Goal: Task Accomplishment & Management: Complete application form

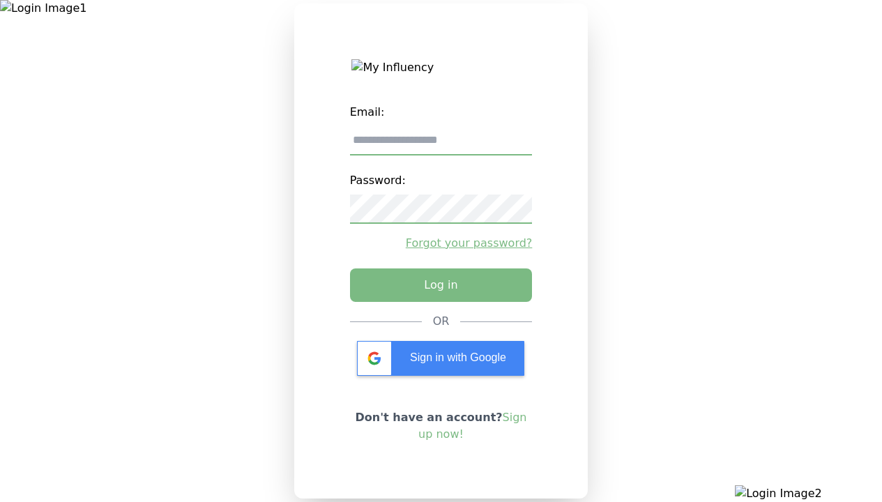
click at [441, 146] on input "email" at bounding box center [441, 140] width 183 height 29
type input "**********"
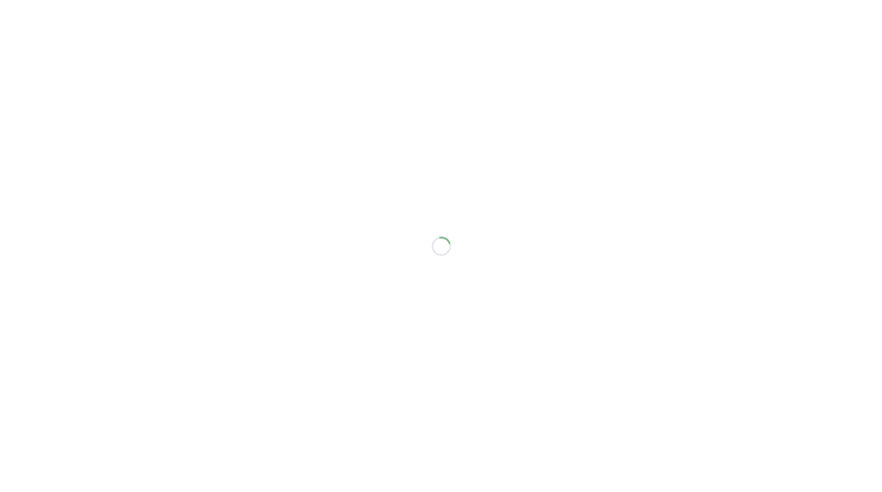
scroll to position [160, 0]
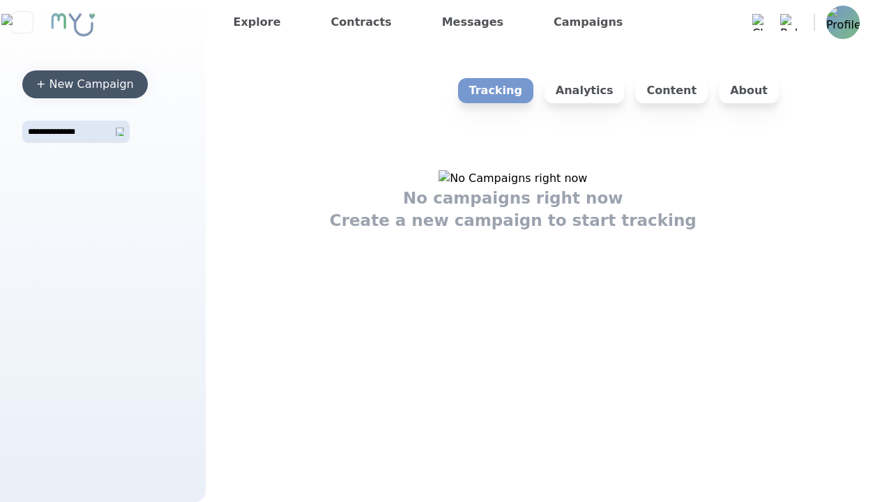
click at [119, 75] on button "+ New Campaign" at bounding box center [85, 84] width 126 height 28
click at [85, 84] on div "+ New Campaign" at bounding box center [85, 84] width 98 height 17
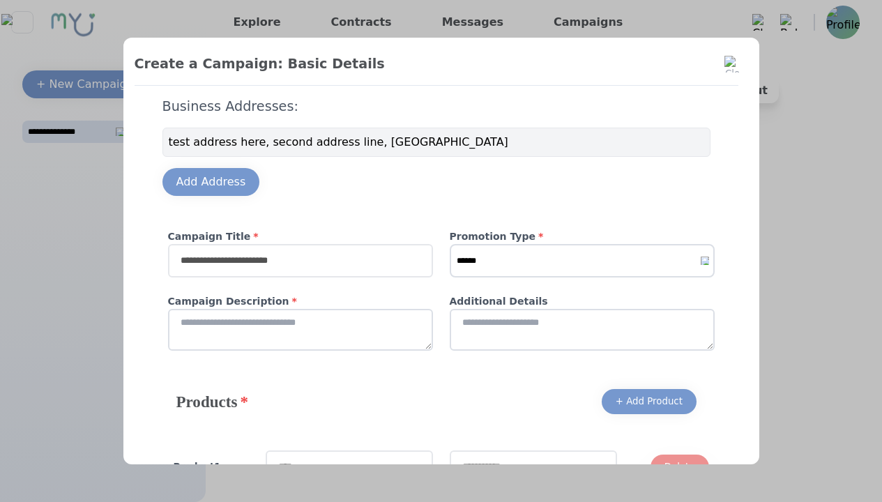
click at [333, 257] on input "text" at bounding box center [300, 260] width 265 height 33
click at [295, 261] on input "text" at bounding box center [300, 260] width 265 height 33
type input "**********"
click at [496, 266] on select "****** ******* *******" at bounding box center [582, 260] width 265 height 33
select select "*"
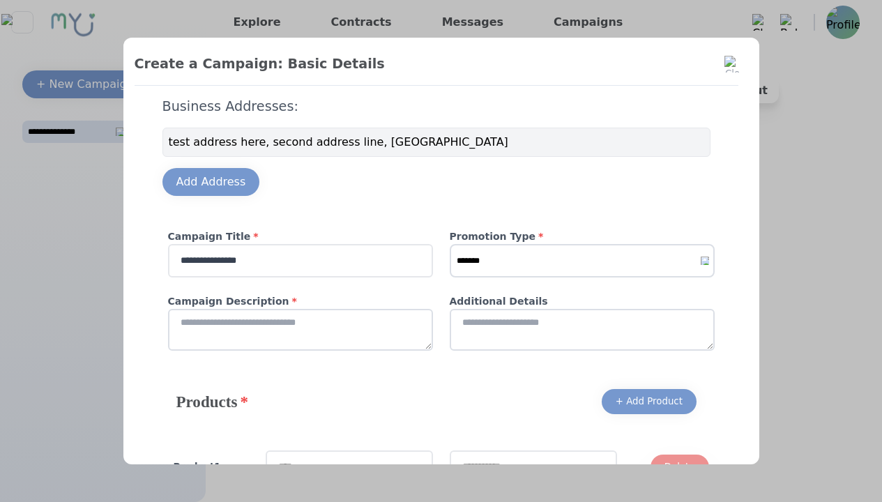
click at [450, 244] on select "****** ******* *******" at bounding box center [582, 260] width 265 height 33
click at [326, 350] on textarea at bounding box center [300, 330] width 265 height 42
click at [295, 330] on textarea at bounding box center [300, 330] width 265 height 42
click at [603, 330] on textarea at bounding box center [582, 330] width 265 height 42
type textarea "**********"
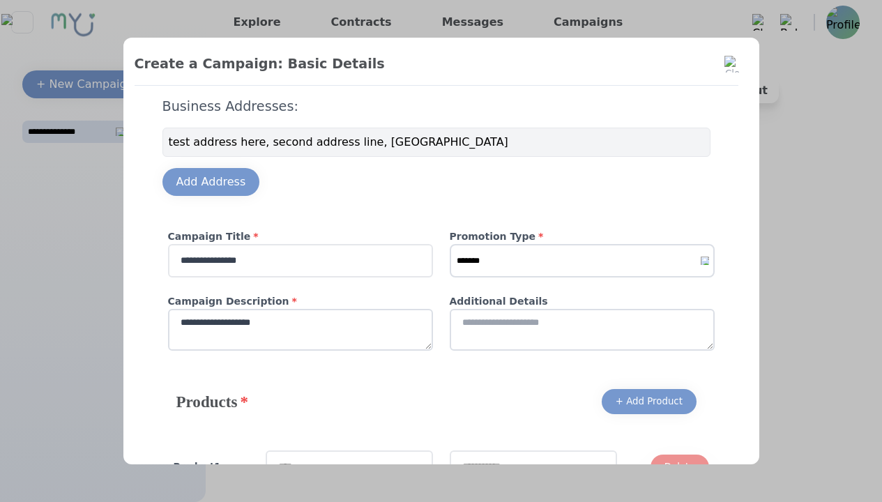
click at [577, 330] on textarea at bounding box center [582, 330] width 265 height 42
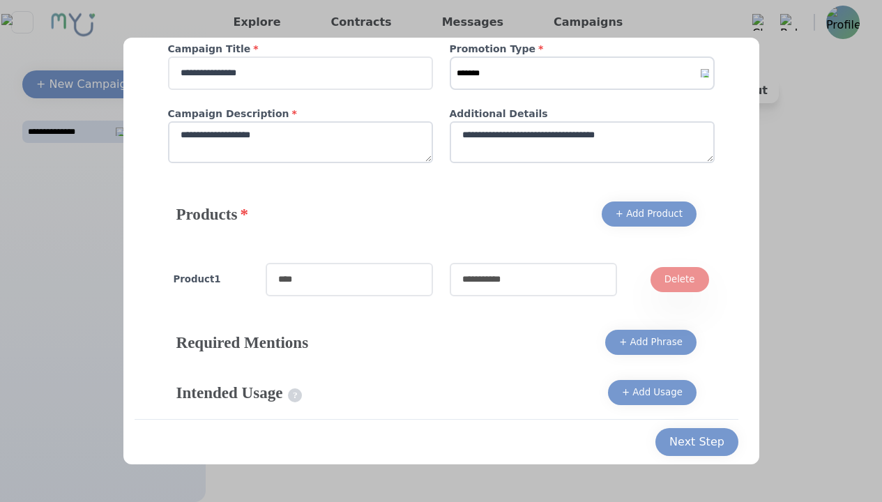
scroll to position [190, 0]
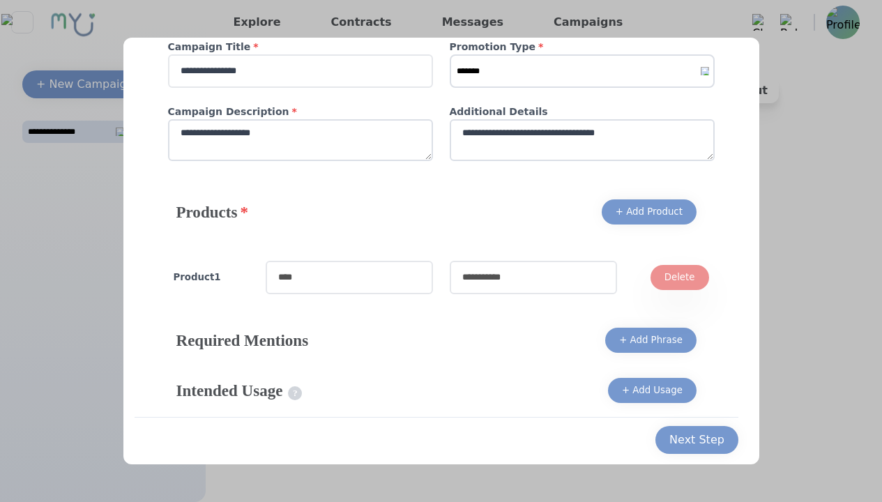
click at [371, 279] on input "text" at bounding box center [349, 277] width 167 height 33
type textarea "**********"
click at [344, 277] on input "text" at bounding box center [349, 277] width 167 height 33
click at [525, 278] on input "text" at bounding box center [533, 277] width 167 height 33
type input "*********"
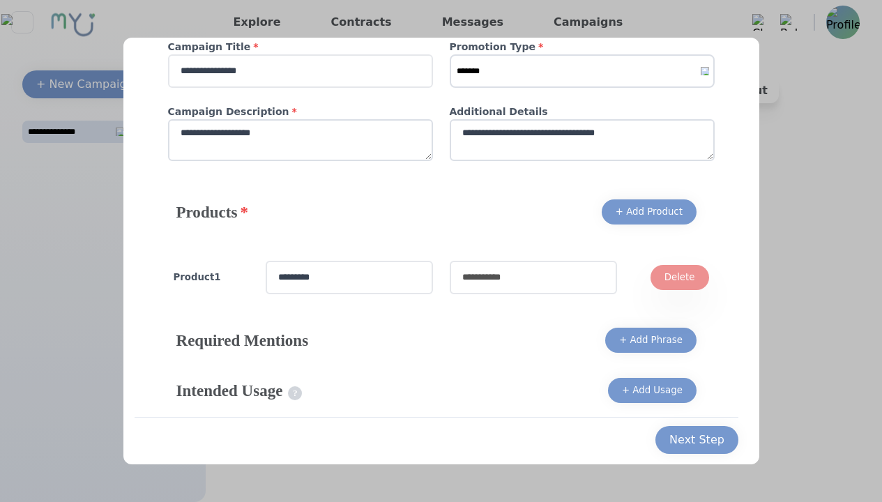
click at [528, 277] on input "text" at bounding box center [533, 277] width 167 height 33
click at [631, 213] on div "+ Add Product" at bounding box center [649, 212] width 67 height 14
type input "**********"
click at [644, 211] on div "+ Add Product" at bounding box center [649, 212] width 67 height 14
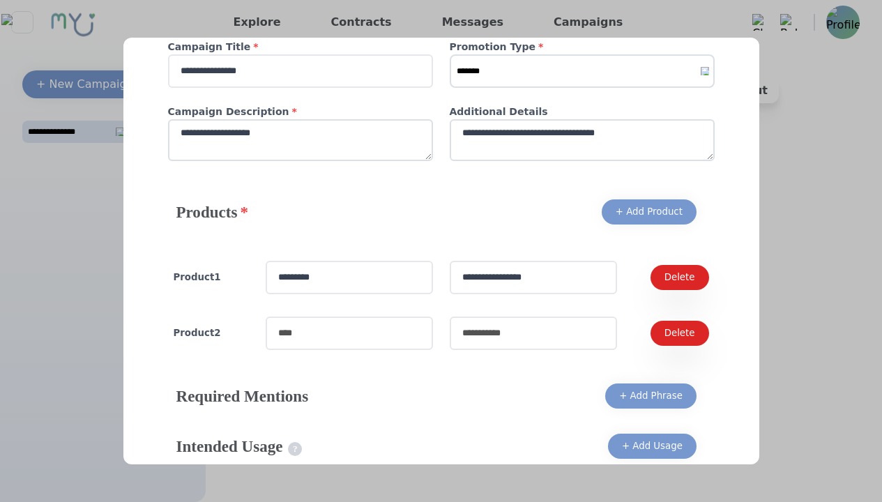
click at [332, 347] on input "text" at bounding box center [349, 333] width 167 height 33
click at [344, 333] on input "text" at bounding box center [349, 333] width 167 height 33
click at [585, 331] on input "text" at bounding box center [533, 333] width 167 height 33
type input "**********"
click at [528, 333] on input "text" at bounding box center [533, 333] width 167 height 33
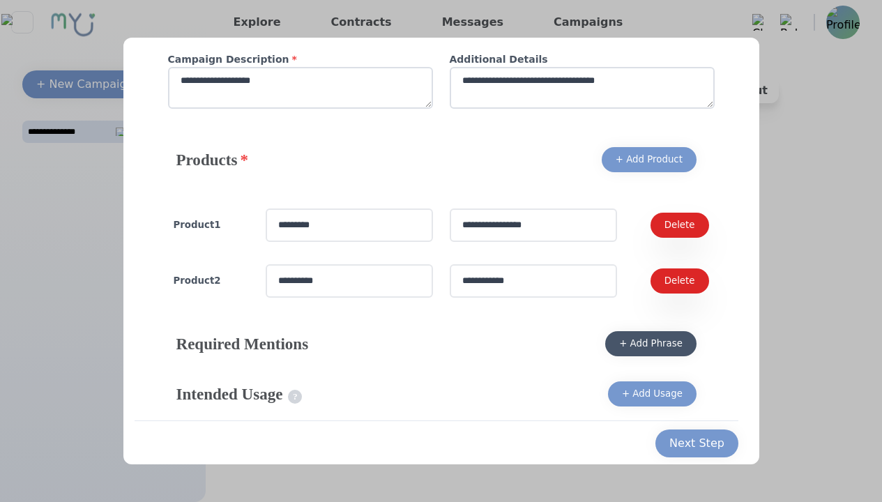
scroll to position [246, 0]
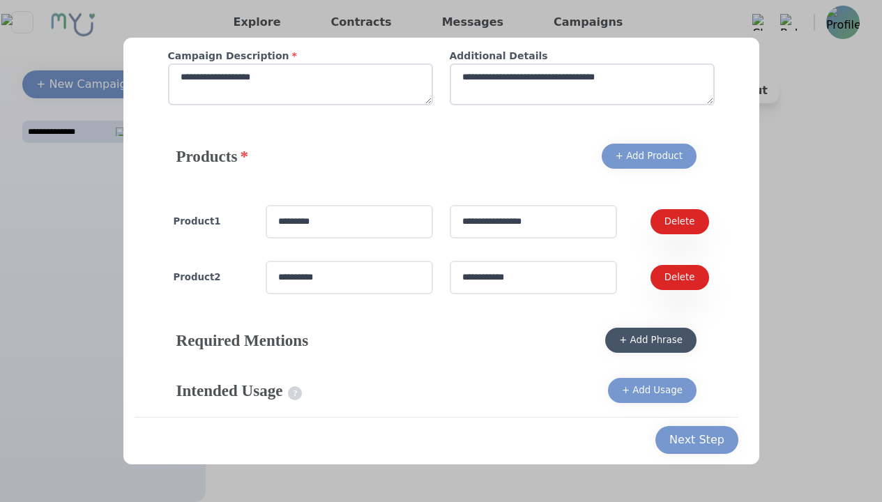
click at [663, 331] on button "+ Add Phrase" at bounding box center [651, 340] width 91 height 25
type input "**********"
click at [647, 340] on div "+ Add Phrase" at bounding box center [650, 340] width 63 height 14
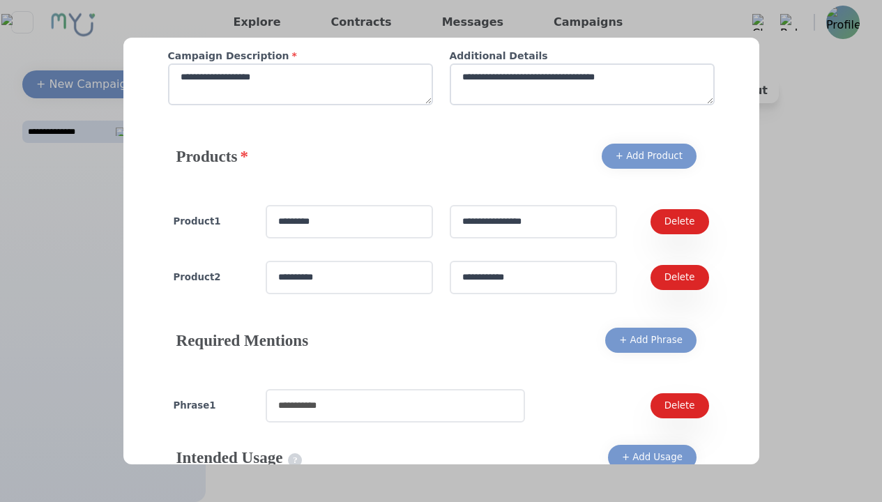
click at [314, 405] on input "text" at bounding box center [396, 405] width 260 height 33
click at [390, 405] on input "text" at bounding box center [396, 405] width 260 height 33
type input "*"
click at [667, 331] on button "+ Add Phrase" at bounding box center [651, 340] width 91 height 25
type input "******"
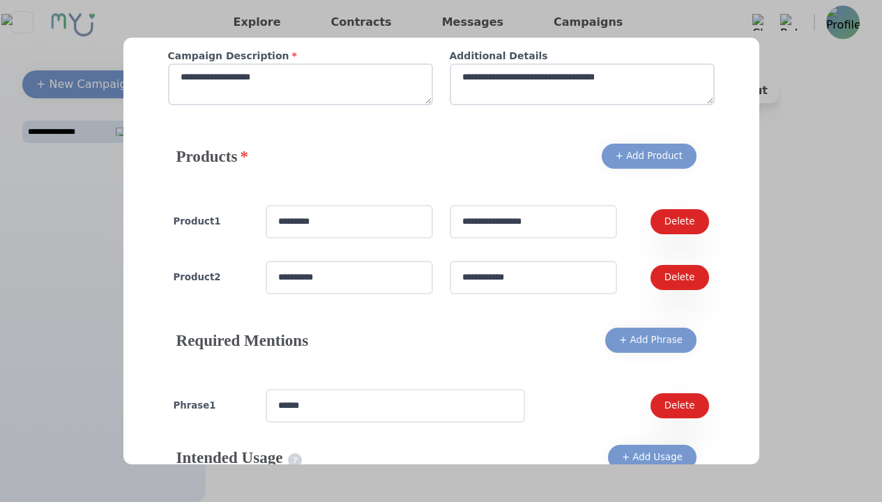
click at [647, 340] on div "+ Add Phrase" at bounding box center [650, 340] width 63 height 14
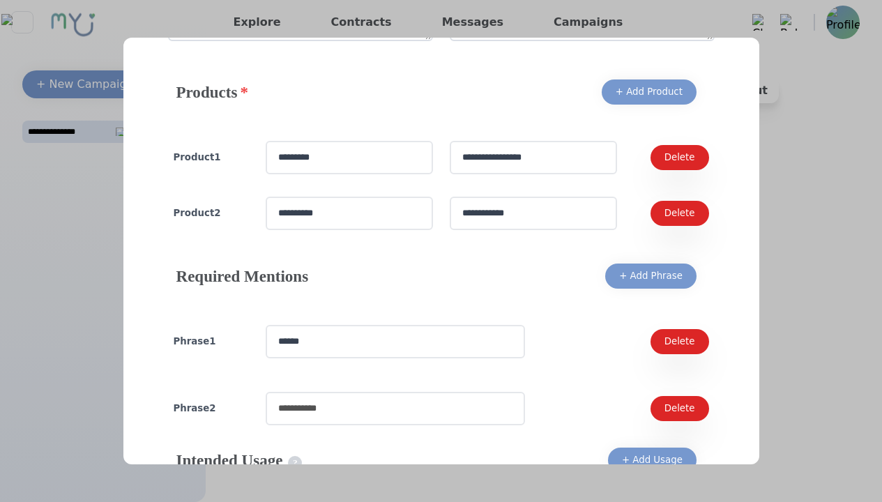
scroll to position [315, 0]
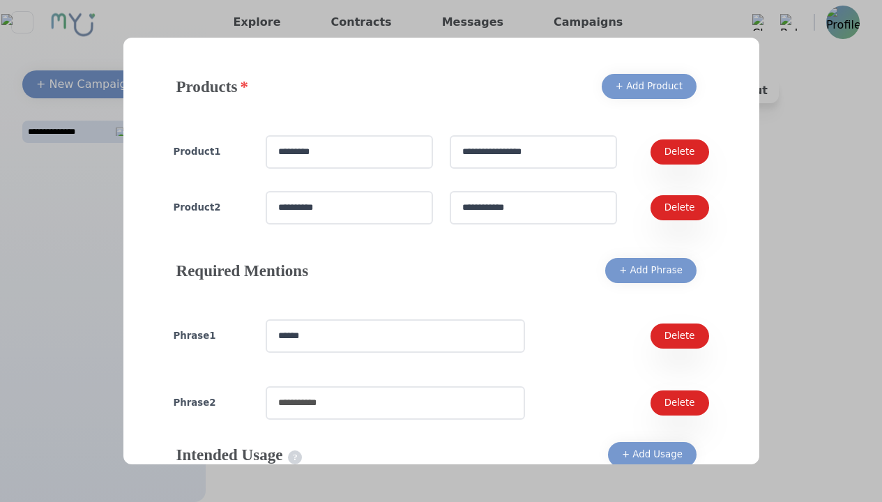
click at [353, 396] on input "text" at bounding box center [396, 402] width 260 height 33
click at [390, 403] on input "text" at bounding box center [396, 402] width 260 height 33
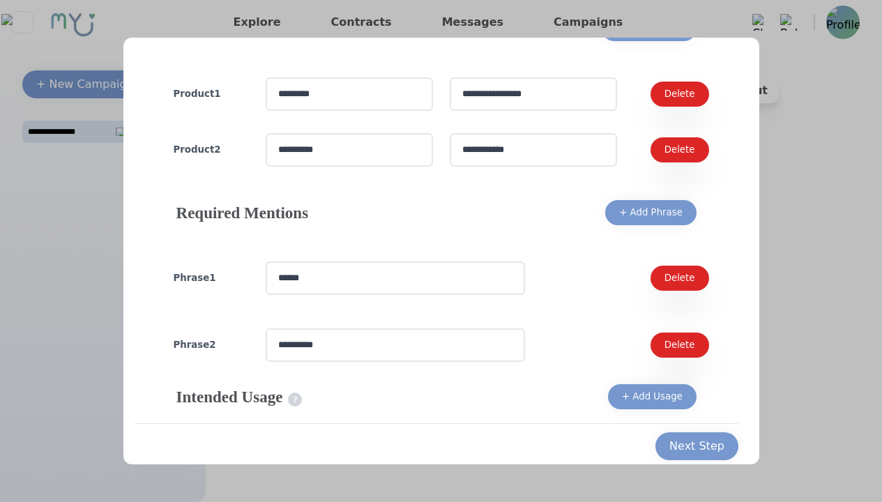
scroll to position [380, 0]
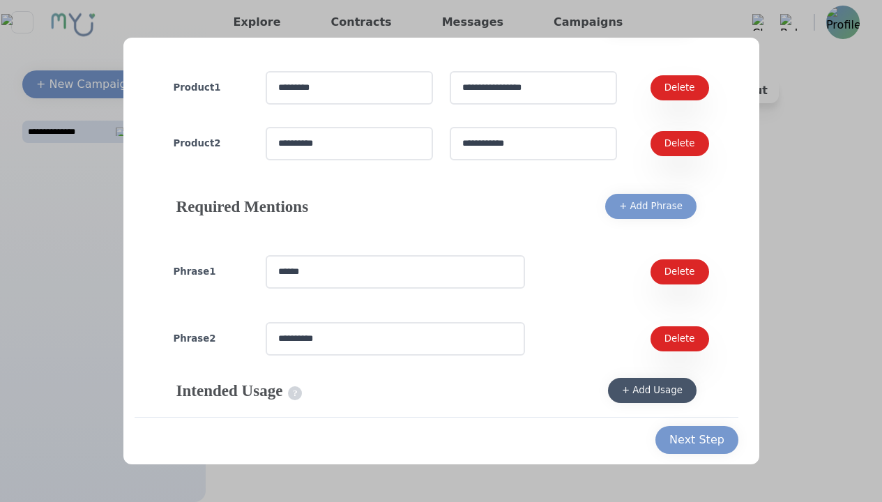
click at [640, 380] on button "+ Add Usage" at bounding box center [652, 390] width 89 height 25
type input "**********"
click at [647, 390] on div "+ Add Usage" at bounding box center [652, 391] width 61 height 14
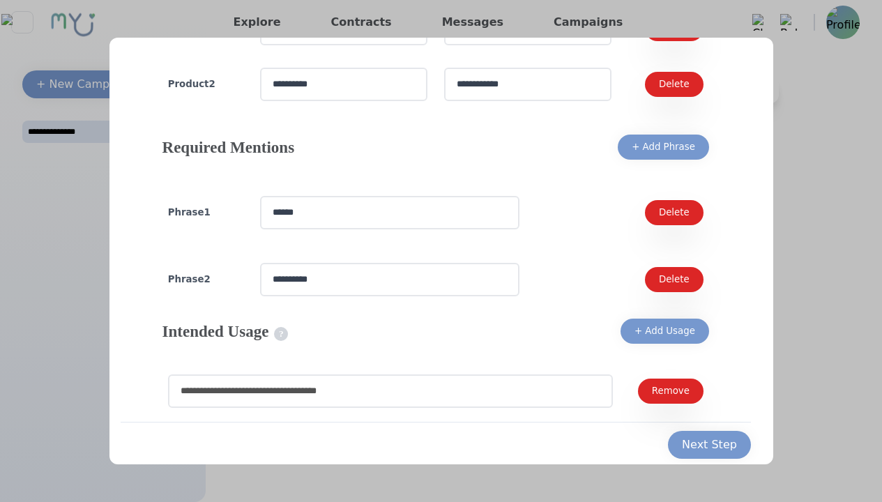
scroll to position [444, 0]
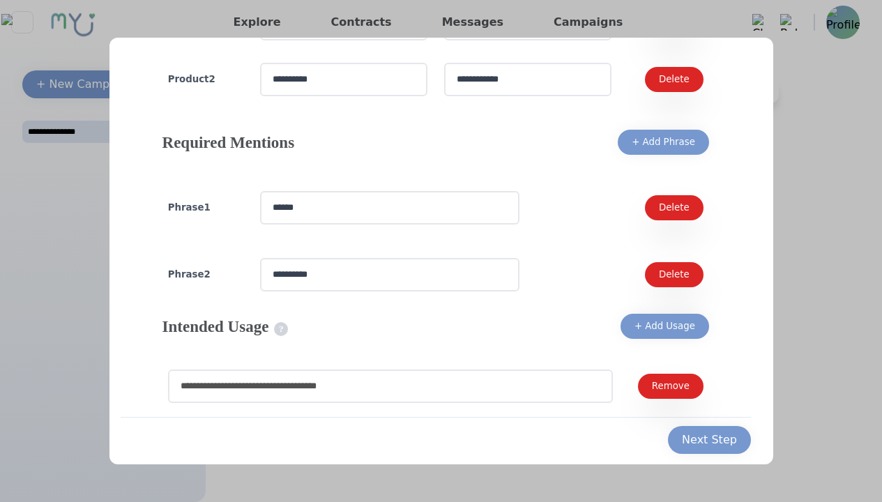
click at [318, 389] on input "text" at bounding box center [390, 386] width 445 height 33
click at [385, 386] on input "text" at bounding box center [390, 386] width 445 height 33
type input "*"
type input "**********"
click at [721, 449] on button "Next Step" at bounding box center [709, 440] width 83 height 28
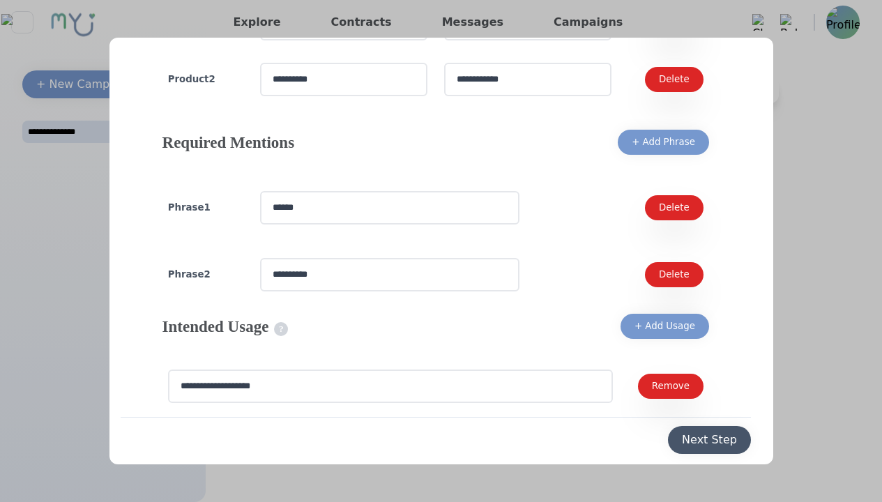
click at [705, 440] on div "Next Step" at bounding box center [709, 440] width 55 height 17
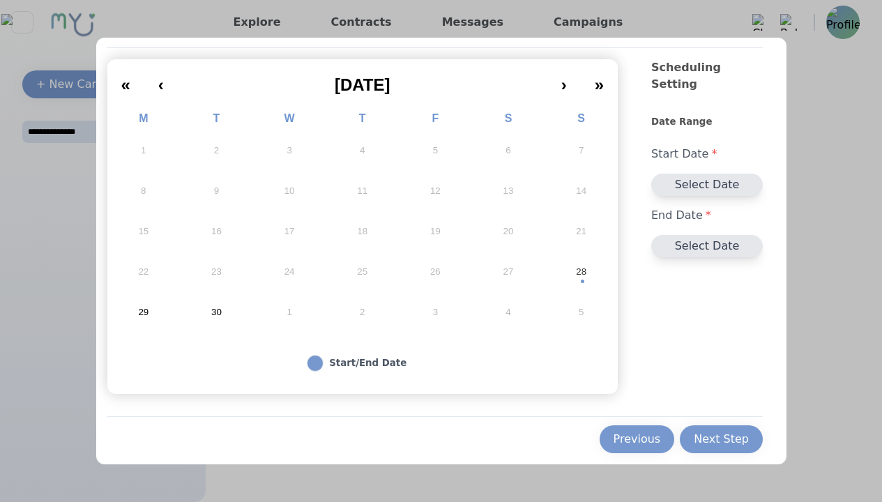
click at [696, 174] on button "Select Date" at bounding box center [708, 185] width 112 height 22
click at [702, 174] on button "Select Date" at bounding box center [708, 185] width 112 height 22
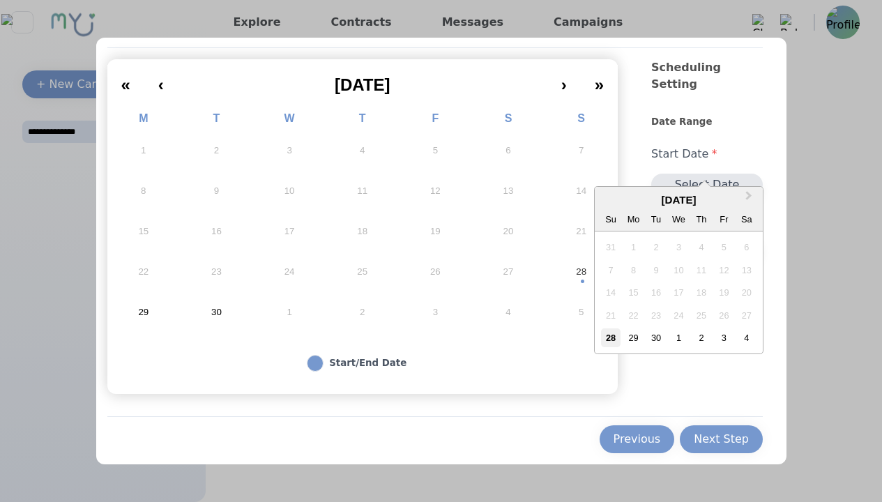
click at [609, 337] on div "28" at bounding box center [610, 338] width 19 height 19
click at [606, 338] on div "28" at bounding box center [610, 338] width 19 height 19
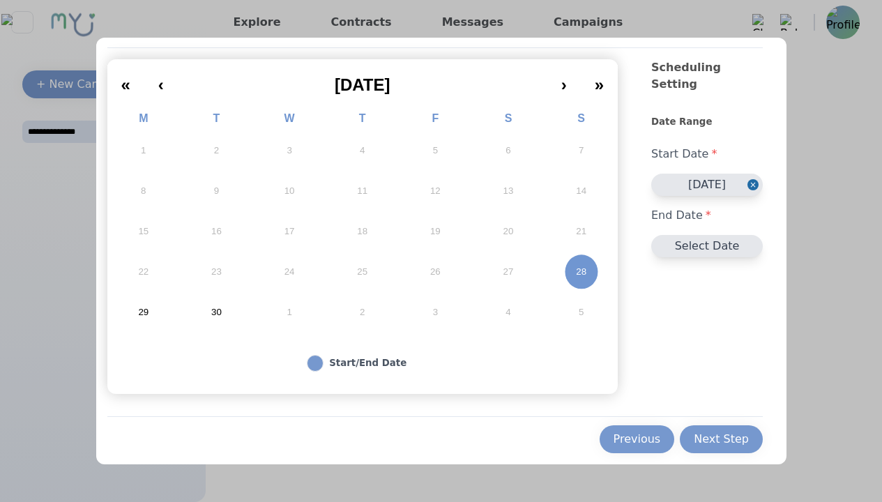
click at [692, 236] on button "Select Date" at bounding box center [708, 246] width 112 height 22
click at [702, 235] on button "Select Date" at bounding box center [708, 246] width 112 height 22
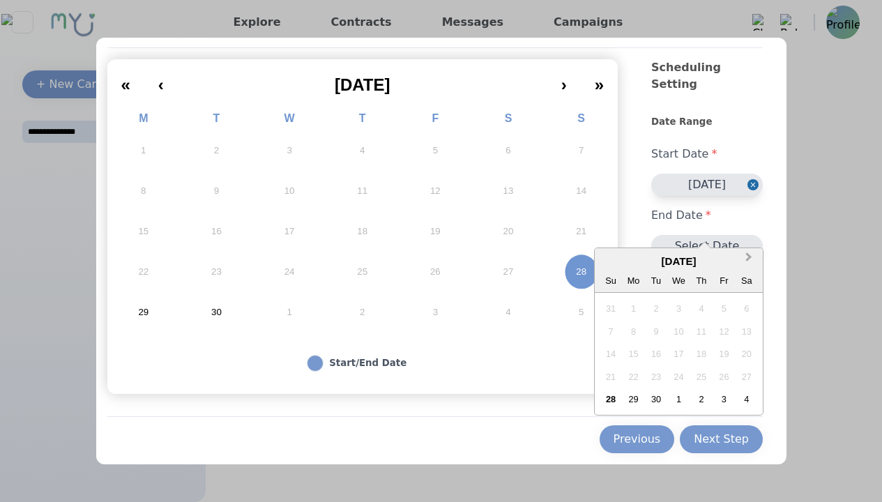
click at [747, 260] on button "Next Month" at bounding box center [750, 261] width 22 height 22
click at [745, 261] on button "Next Month" at bounding box center [750, 261] width 22 height 22
click at [742, 391] on div "1" at bounding box center [746, 399] width 19 height 19
click at [742, 399] on div "1" at bounding box center [746, 399] width 19 height 19
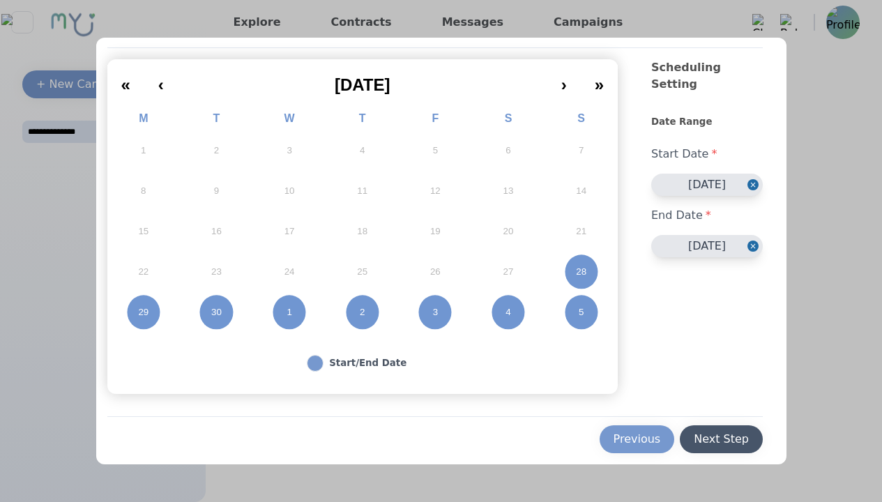
click at [694, 440] on div "Next Step" at bounding box center [721, 439] width 55 height 17
click at [718, 440] on div "Next Step" at bounding box center [721, 439] width 55 height 17
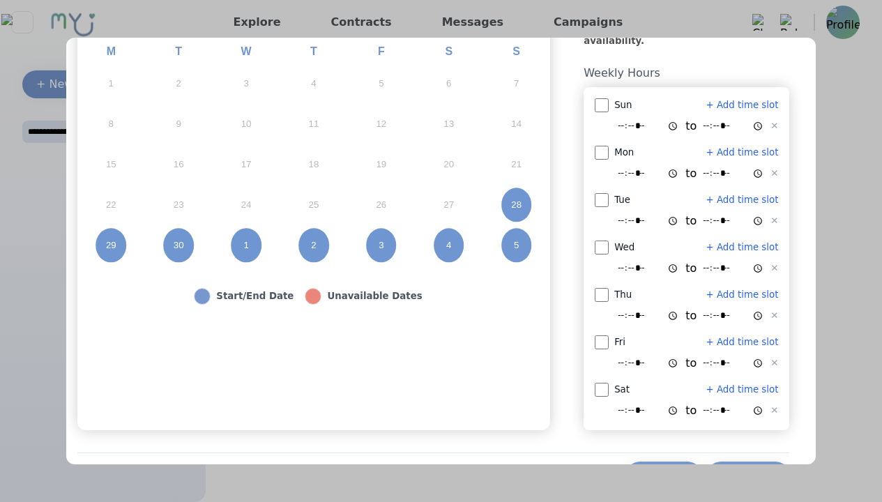
scroll to position [141, 0]
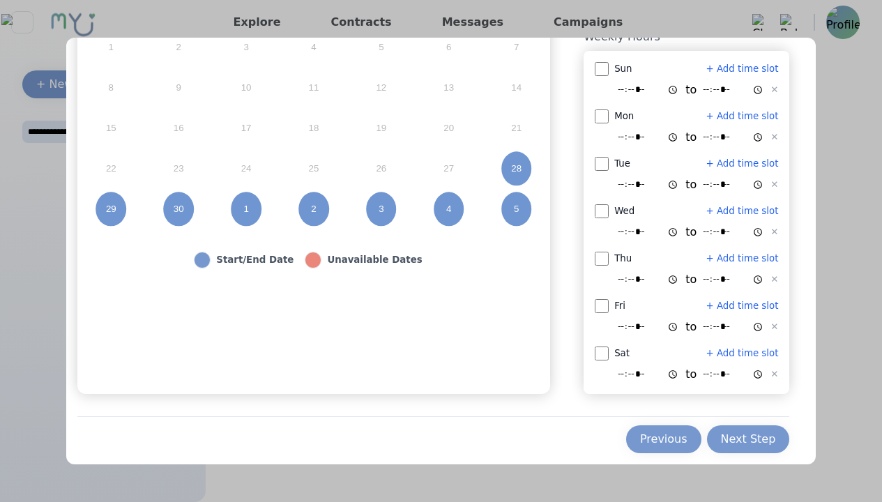
click at [398, 10] on x-pw-glass at bounding box center [441, 251] width 882 height 502
click at [671, 437] on div "Previous" at bounding box center [663, 439] width 47 height 17
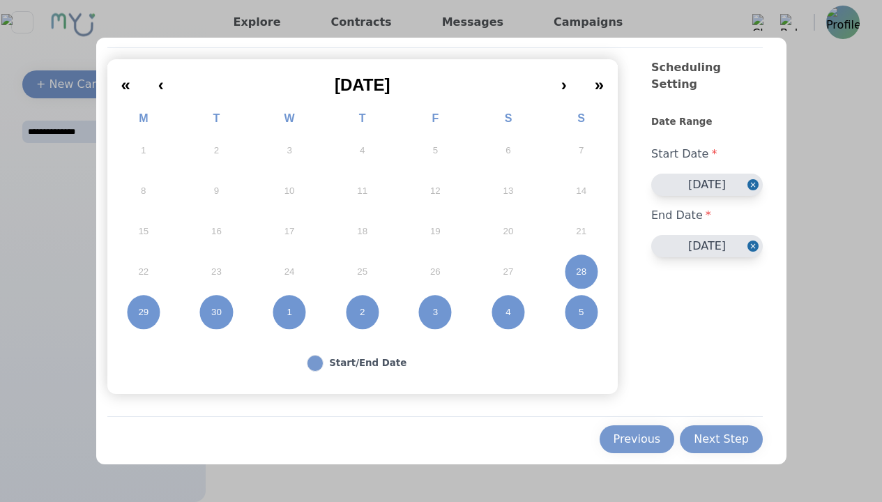
click at [690, 235] on button "11/01/2025" at bounding box center [708, 246] width 112 height 22
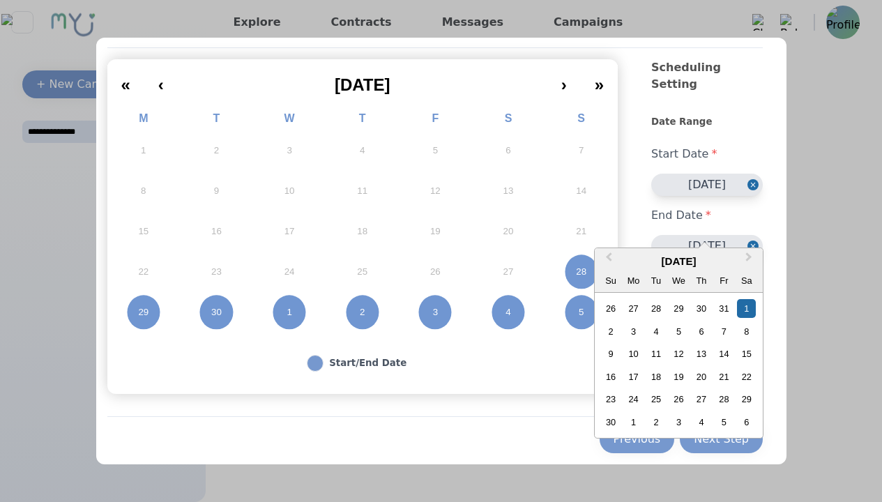
click at [614, 258] on div "November 2025" at bounding box center [678, 262] width 167 height 16
click at [609, 257] on span "Previous Month" at bounding box center [609, 260] width 0 height 21
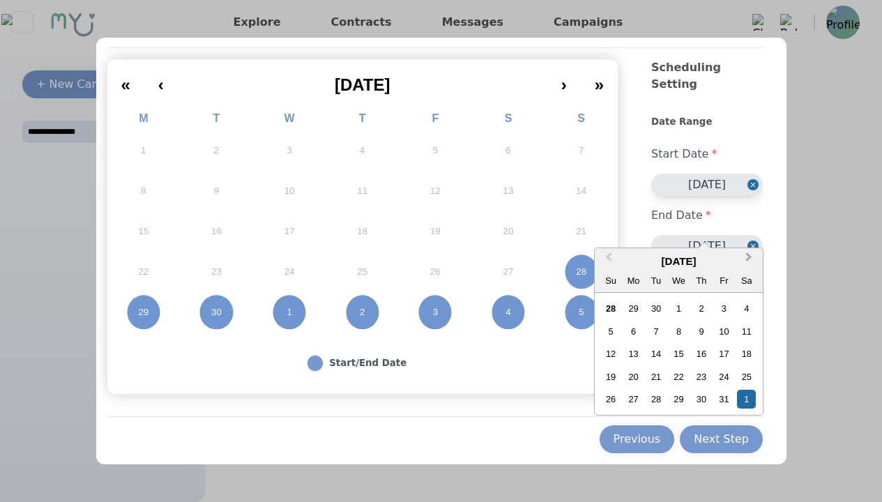
click at [748, 258] on button "Next Month" at bounding box center [750, 261] width 22 height 22
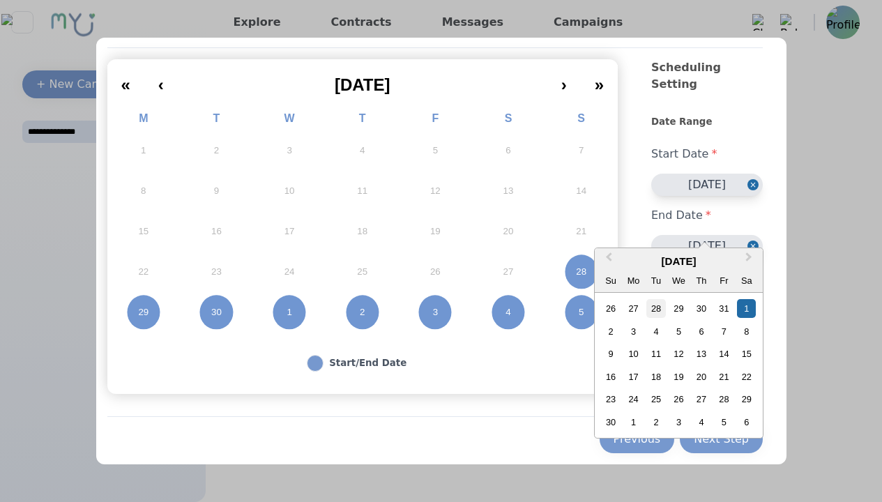
click at [650, 312] on div "28" at bounding box center [656, 308] width 19 height 19
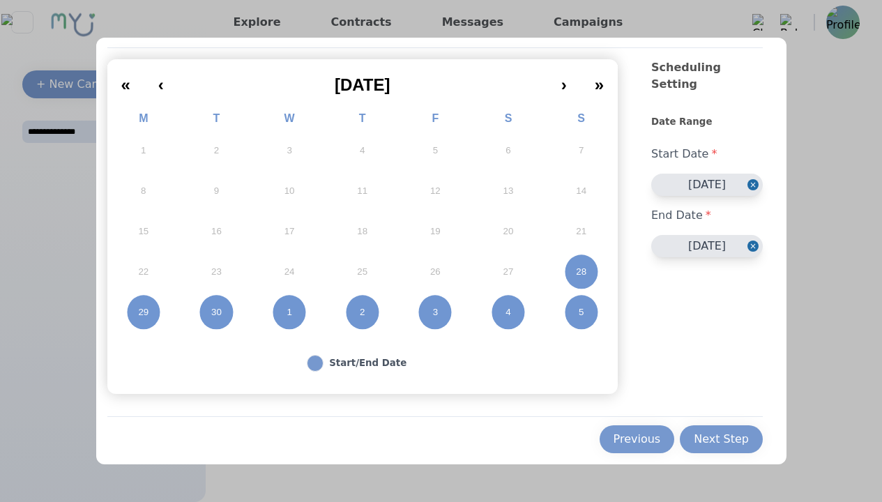
click at [704, 235] on button "10/28/2025" at bounding box center [708, 246] width 112 height 22
click at [476, 443] on div "Previous Next Step" at bounding box center [435, 434] width 656 height 37
click at [396, 11] on x-pw-glass at bounding box center [441, 251] width 882 height 502
click at [585, 282] on button "28" at bounding box center [581, 272] width 73 height 40
click at [576, 272] on abbr "28" at bounding box center [581, 272] width 10 height 13
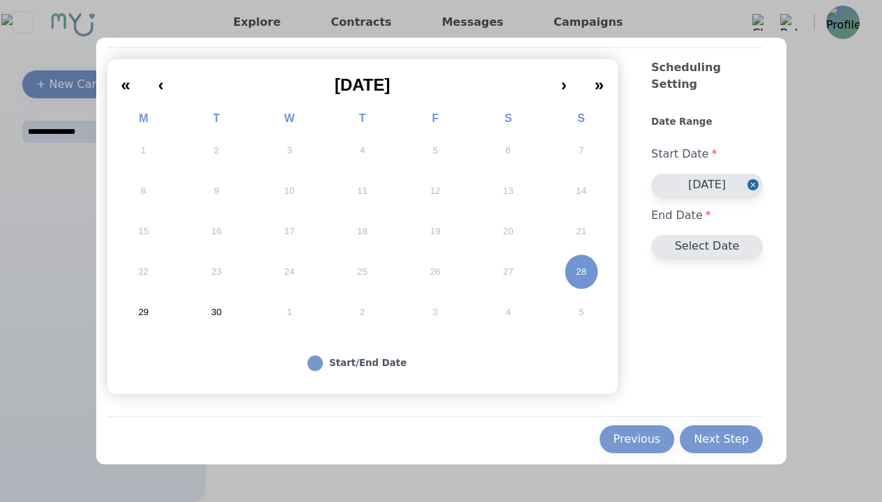
click at [396, 12] on x-pw-glass at bounding box center [441, 251] width 882 height 502
click at [685, 235] on button "Select Date" at bounding box center [708, 246] width 112 height 22
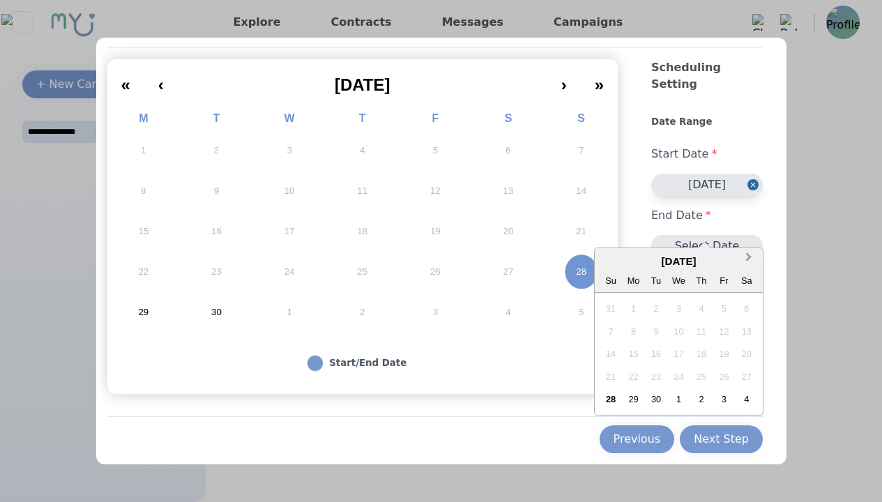
click at [744, 270] on button "Next Month" at bounding box center [750, 261] width 22 height 22
click at [654, 400] on div "28" at bounding box center [656, 399] width 19 height 19
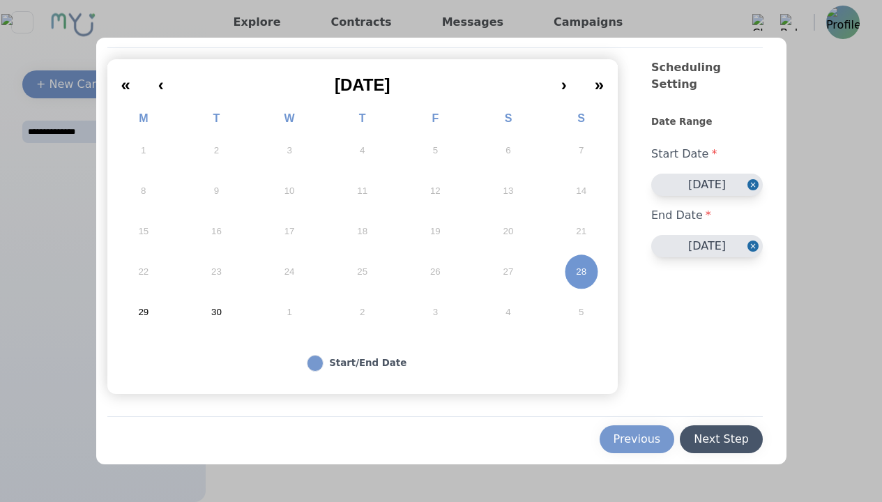
click at [706, 431] on div "Next Step" at bounding box center [721, 439] width 55 height 17
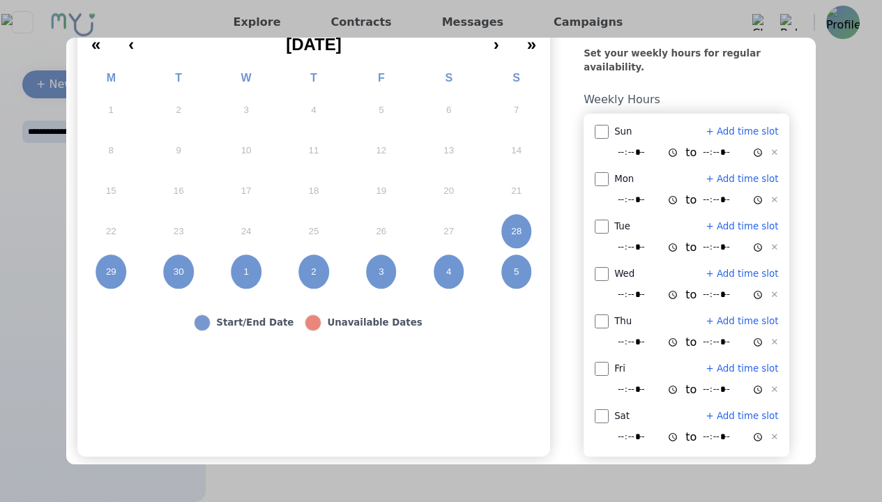
scroll to position [71, 0]
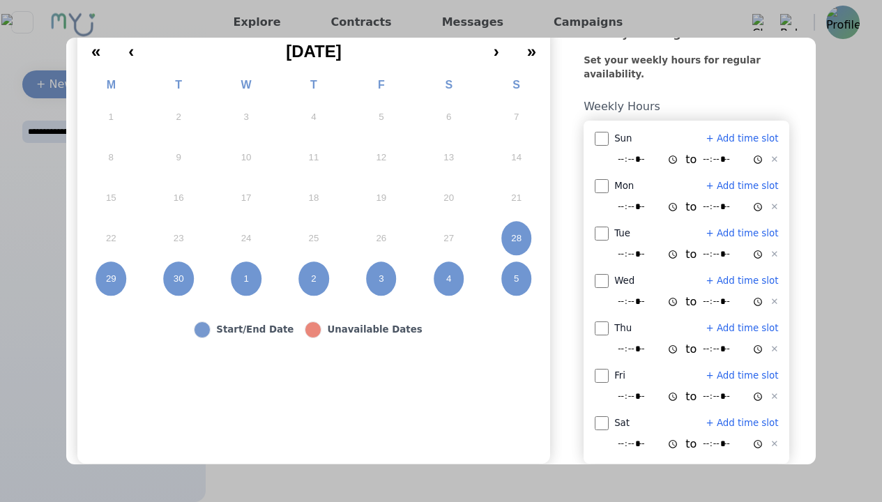
click at [392, 8] on x-pw-glass at bounding box center [441, 251] width 882 height 502
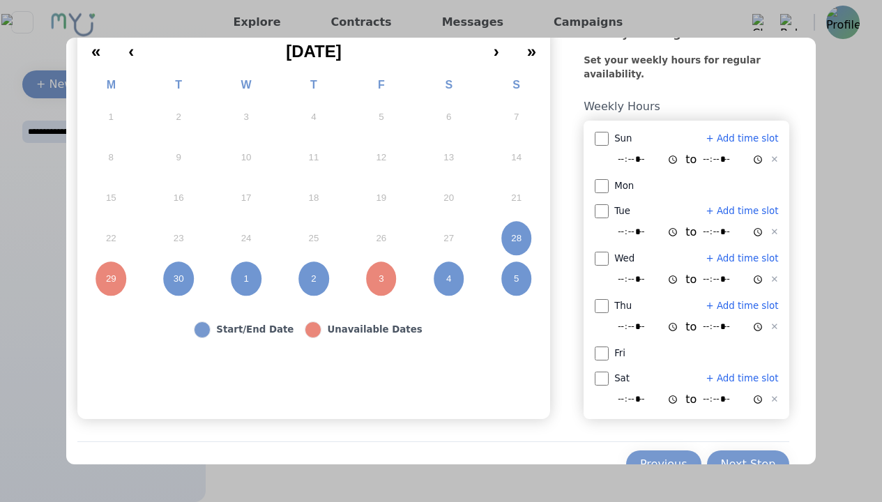
click at [405, 10] on x-pw-glass at bounding box center [441, 251] width 882 height 502
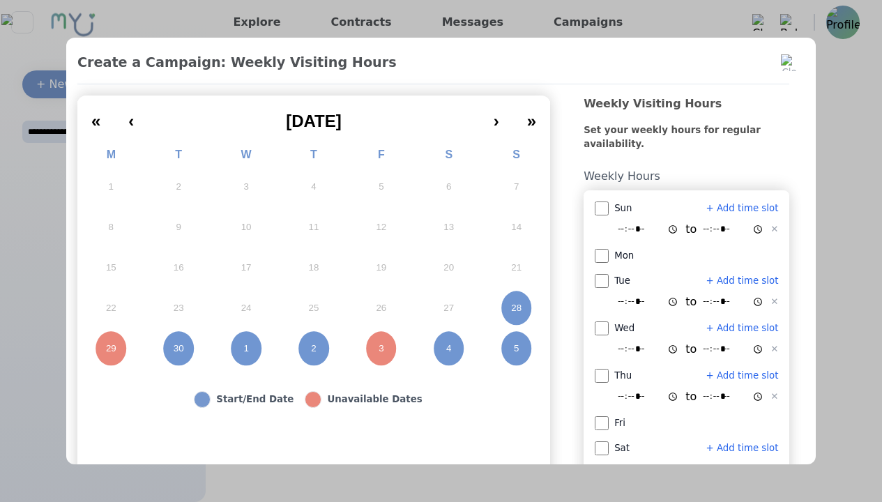
scroll to position [0, 0]
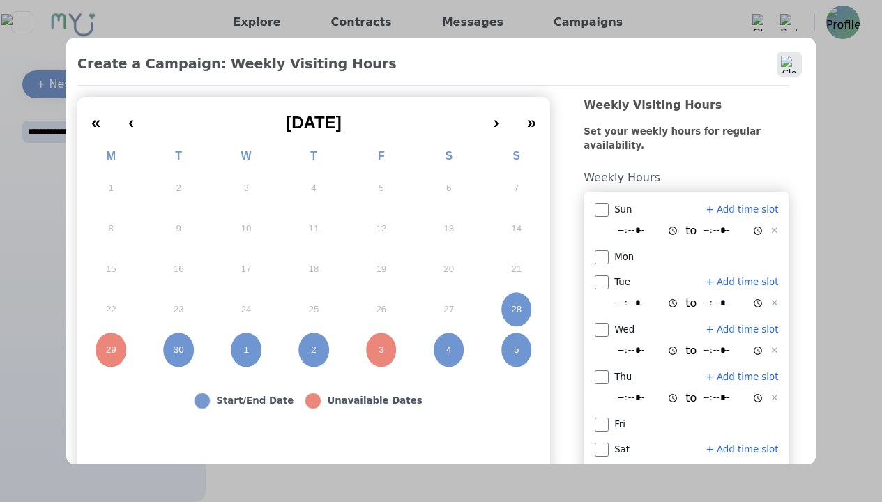
click at [786, 59] on img at bounding box center [789, 64] width 17 height 17
